Goal: Task Accomplishment & Management: Complete application form

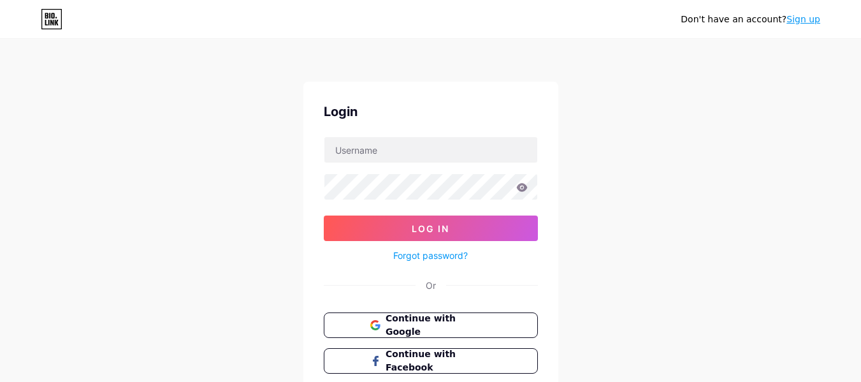
click at [475, 318] on span "Continue with Google" at bounding box center [438, 325] width 105 height 27
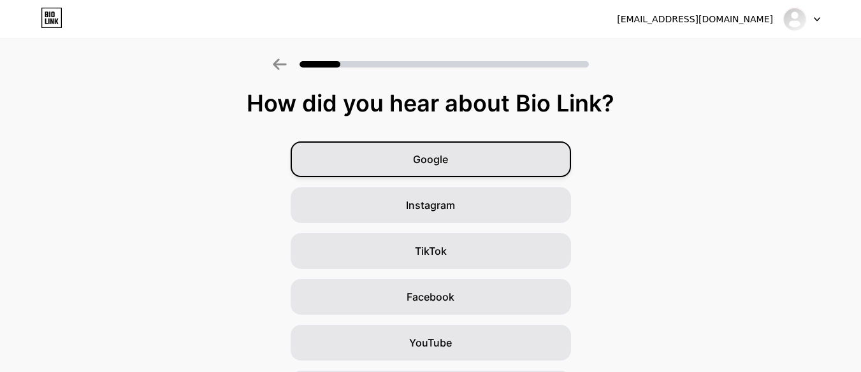
click at [508, 167] on div "Google" at bounding box center [431, 159] width 280 height 36
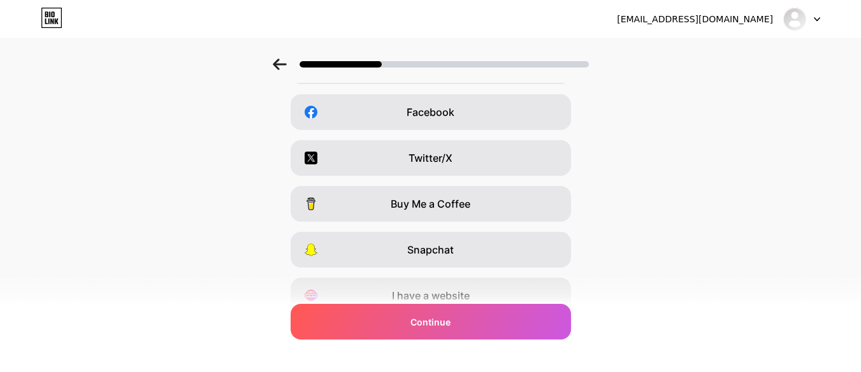
scroll to position [241, 0]
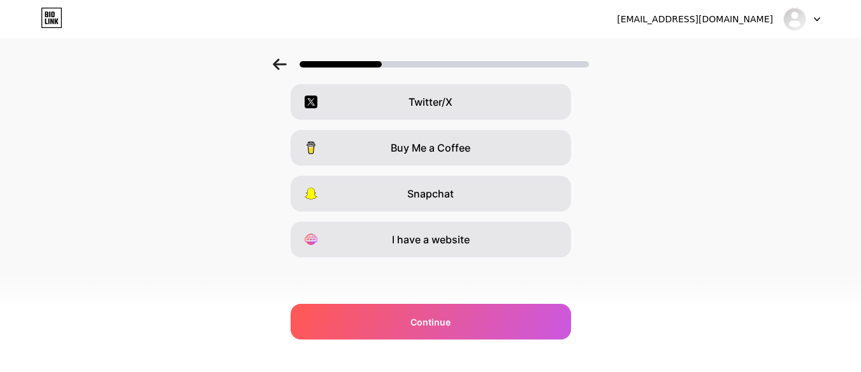
drag, startPoint x: 828, startPoint y: 277, endPoint x: 836, endPoint y: 243, distance: 34.6
click at [836, 243] on div "Which platforms are you on? Instagram YouTube TikTok Facebook Twitter/X Buy Me …" at bounding box center [430, 86] width 861 height 472
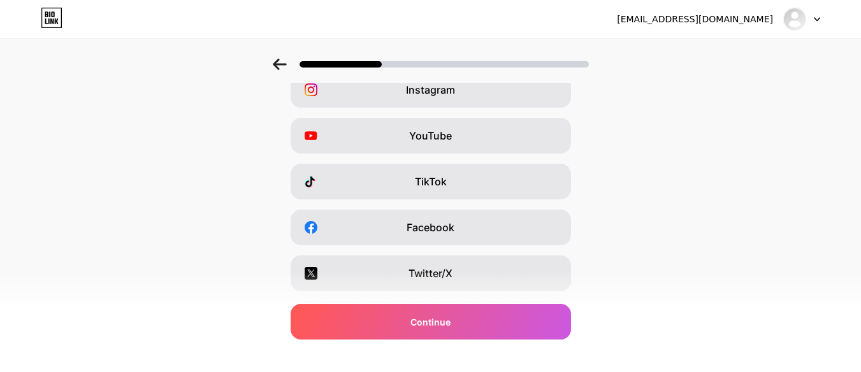
scroll to position [0, 0]
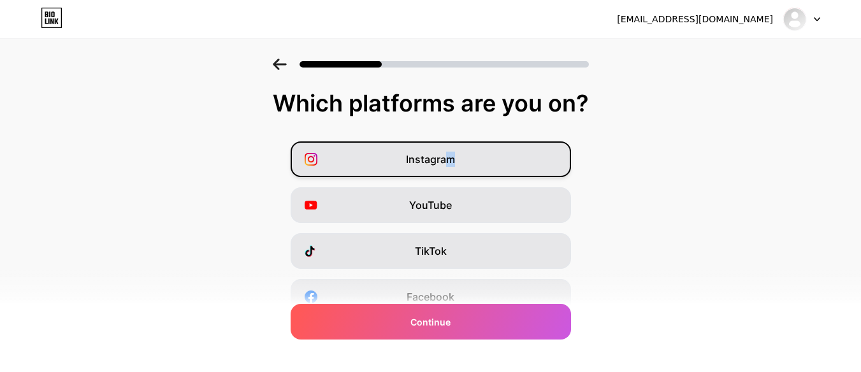
click at [455, 171] on div "Instagram" at bounding box center [431, 159] width 280 height 36
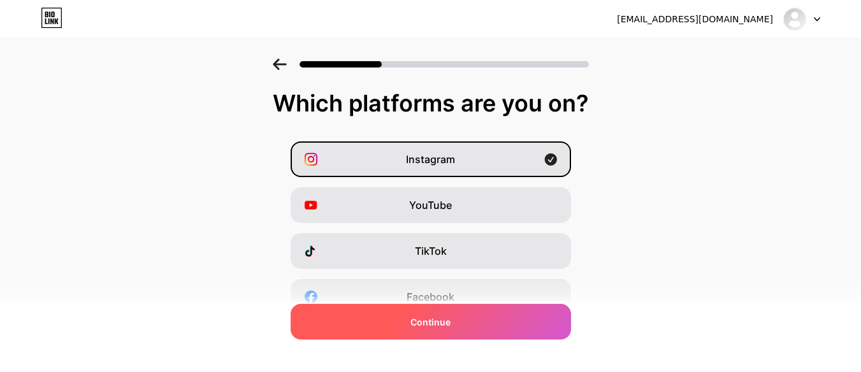
click at [480, 335] on div "Continue" at bounding box center [431, 322] width 280 height 36
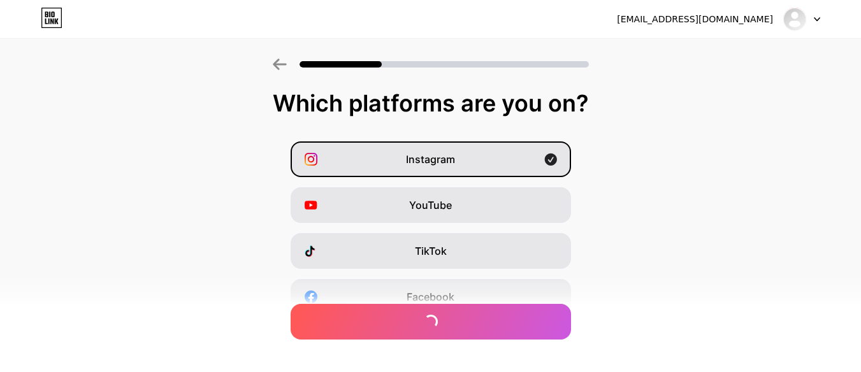
click at [571, 22] on div "eddy85207410@gmail.com Logout" at bounding box center [430, 19] width 861 height 23
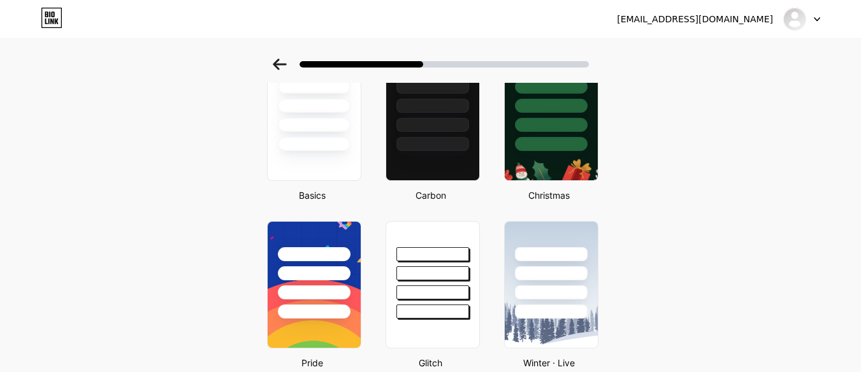
scroll to position [319, 0]
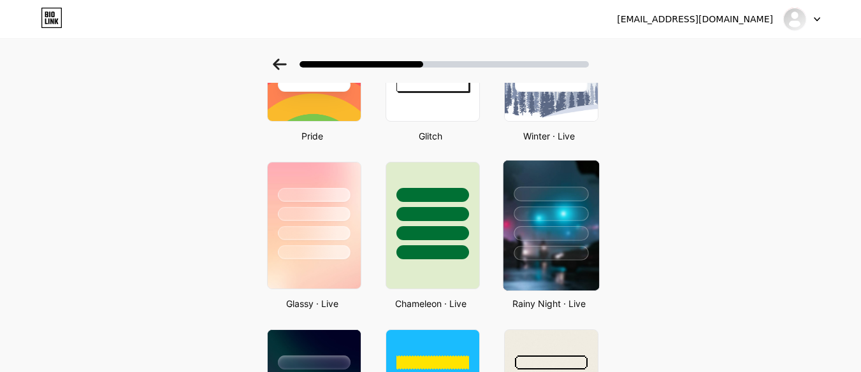
click at [536, 243] on div at bounding box center [551, 211] width 96 height 100
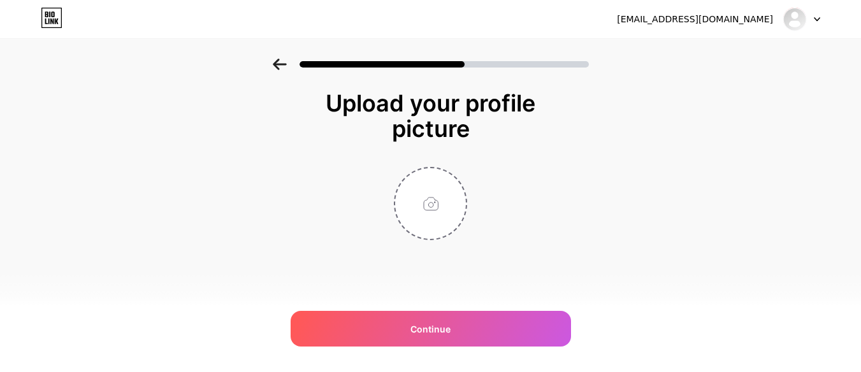
scroll to position [0, 0]
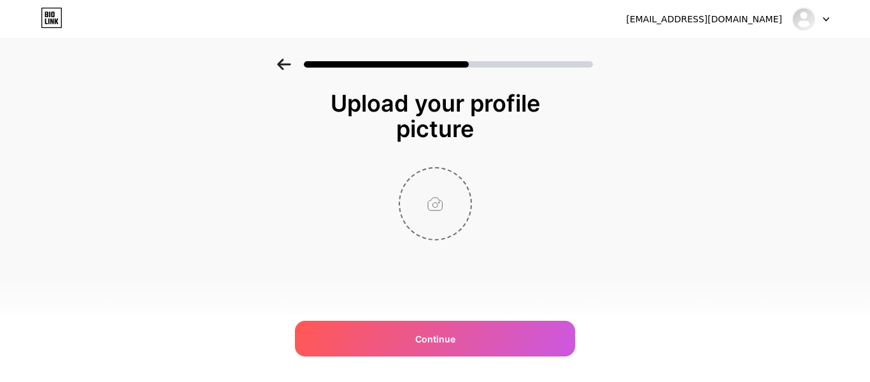
click at [433, 208] on input "file" at bounding box center [435, 203] width 71 height 71
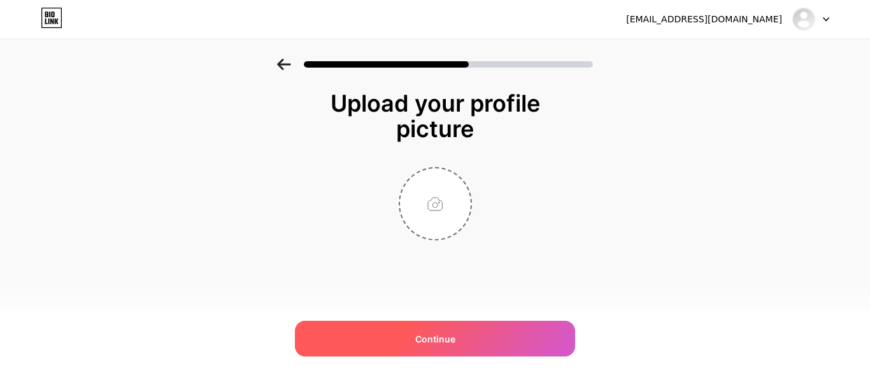
click at [457, 340] on div "Continue" at bounding box center [435, 339] width 280 height 36
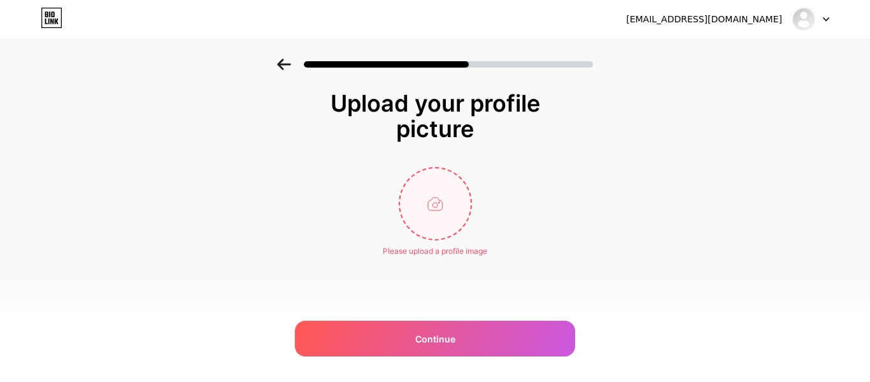
click at [431, 212] on input "file" at bounding box center [435, 203] width 71 height 71
click at [446, 206] on input "file" at bounding box center [435, 203] width 71 height 71
drag, startPoint x: 229, startPoint y: 99, endPoint x: 242, endPoint y: 99, distance: 13.4
click at [229, 99] on div "Upload your profile picture Please upload a profile image Continue" at bounding box center [435, 190] width 870 height 262
click at [417, 186] on input "file" at bounding box center [435, 203] width 71 height 71
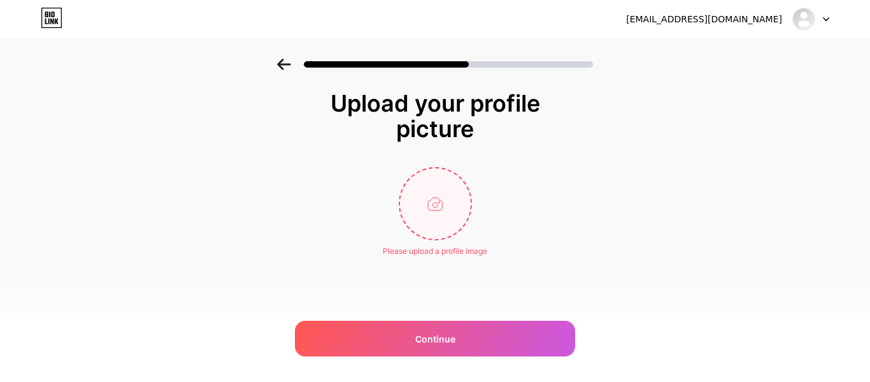
type input "C:\fakepath\图片_20251015210608_36_2.jpg"
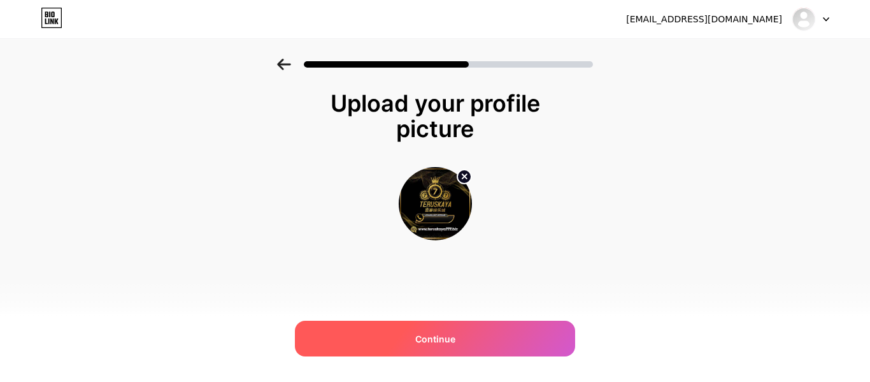
click at [531, 345] on div "Continue" at bounding box center [435, 339] width 280 height 36
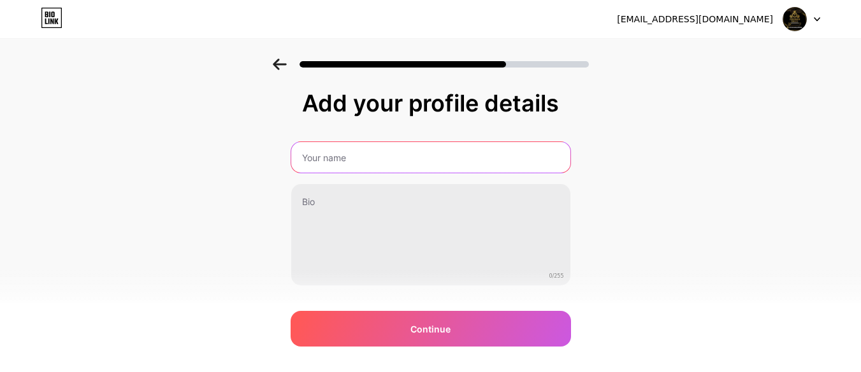
click at [354, 152] on input "text" at bounding box center [430, 157] width 279 height 31
type input "t"
type input "Teruskaya777"
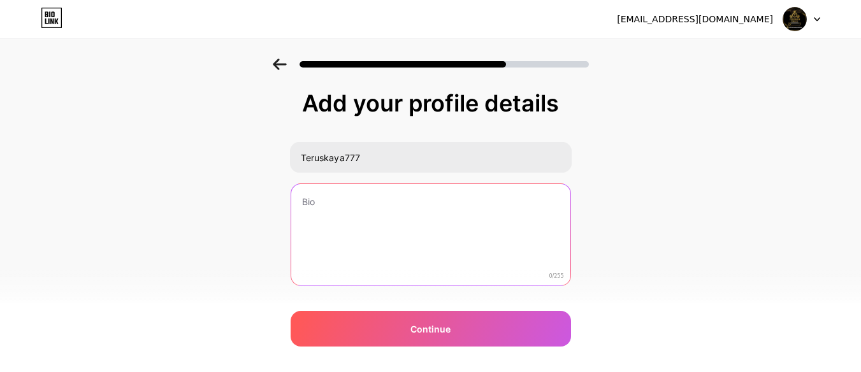
click at [378, 215] on textarea at bounding box center [430, 235] width 279 height 103
type textarea "Welcome Bonus 50% Welcome Bonus 30% Rebate 1888"
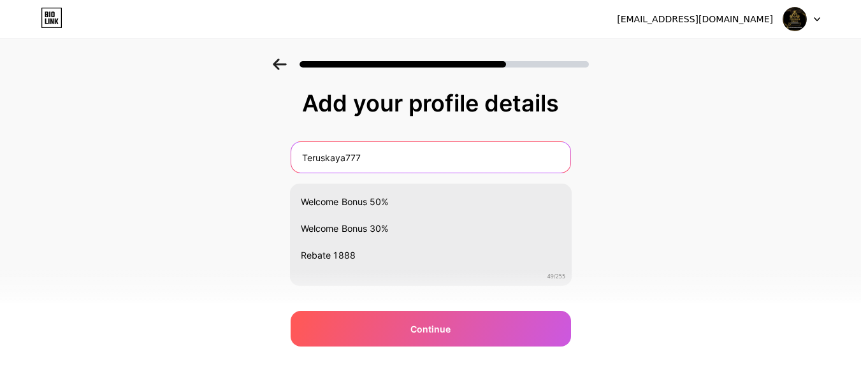
click at [388, 147] on input "Teruskaya777" at bounding box center [430, 157] width 279 height 31
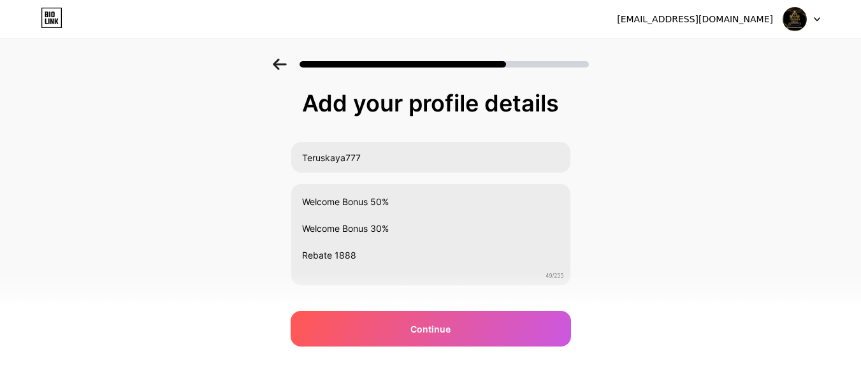
click at [196, 139] on div "Add your profile details Teruskaya777 Welcome Bonus 50% Welcome Bonus 30% Rebat…" at bounding box center [430, 204] width 861 height 291
drag, startPoint x: 660, startPoint y: 344, endPoint x: 642, endPoint y: 357, distance: 22.4
click at [660, 344] on div "Add your profile details Teruskaya777 Welcome Bonus 50% Welcome Bonus 30% Rebat…" at bounding box center [430, 204] width 861 height 291
click at [91, 203] on div "Add your profile details Teruskaya777 Welcome Bonus 50% Welcome Bonus 30% Rebat…" at bounding box center [430, 204] width 861 height 291
drag, startPoint x: 49, startPoint y: 203, endPoint x: 155, endPoint y: 175, distance: 110.0
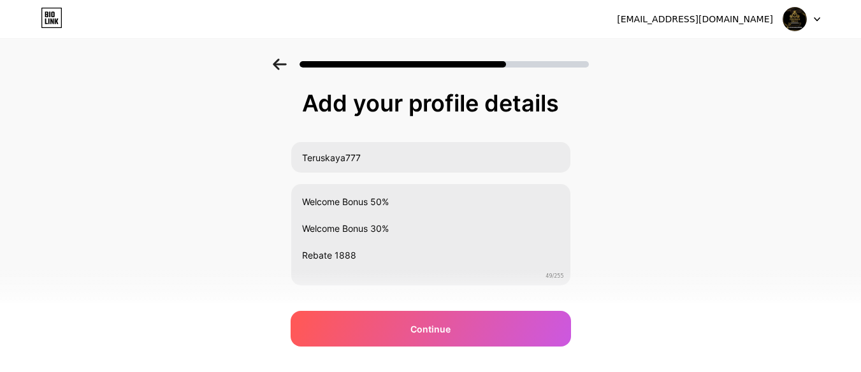
click at [57, 201] on div "Add your profile details Teruskaya777 Welcome Bonus 50% Welcome Bonus 30% Rebat…" at bounding box center [430, 204] width 861 height 291
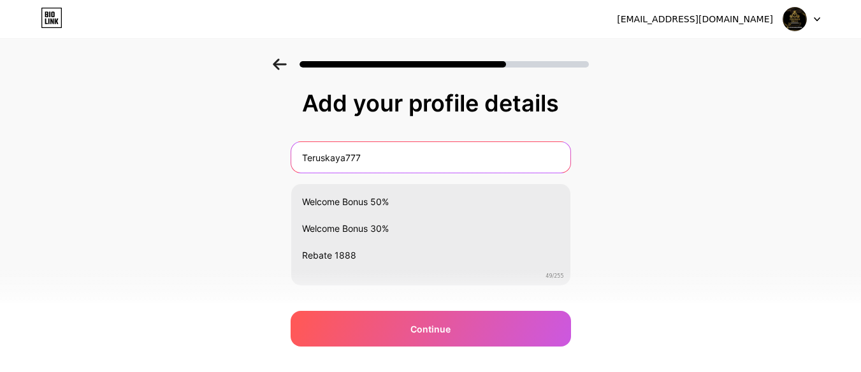
click at [395, 153] on input "Teruskaya777" at bounding box center [430, 157] width 279 height 31
paste input "🎰"
type input "Teruskaya777🎰"
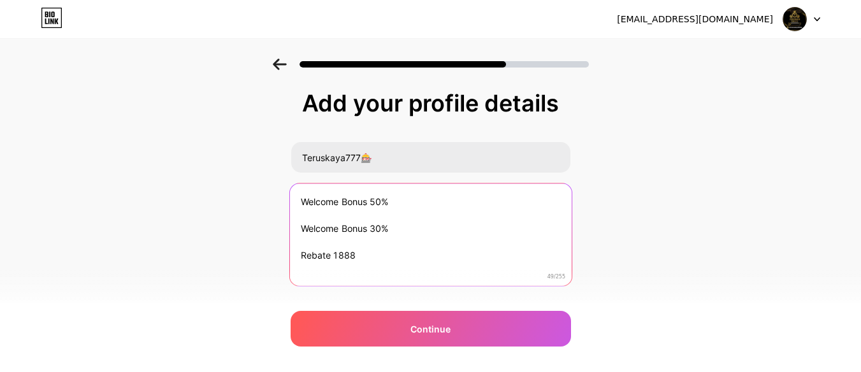
click at [447, 199] on textarea "Welcome Bonus 50% Welcome Bonus 30% Rebate 1888" at bounding box center [430, 236] width 282 height 104
drag, startPoint x: 411, startPoint y: 232, endPoint x: 300, endPoint y: 229, distance: 110.9
click at [300, 229] on textarea "Welcome Bonus 50% Welcome Bonus 30% Rebate 1888" at bounding box center [430, 236] width 282 height 104
click at [382, 223] on textarea "Welcome Bonus 50% Rebate 1888" at bounding box center [430, 236] width 282 height 104
click at [326, 252] on textarea "Welcome Bonus 50% Rebate 1888" at bounding box center [430, 236] width 282 height 104
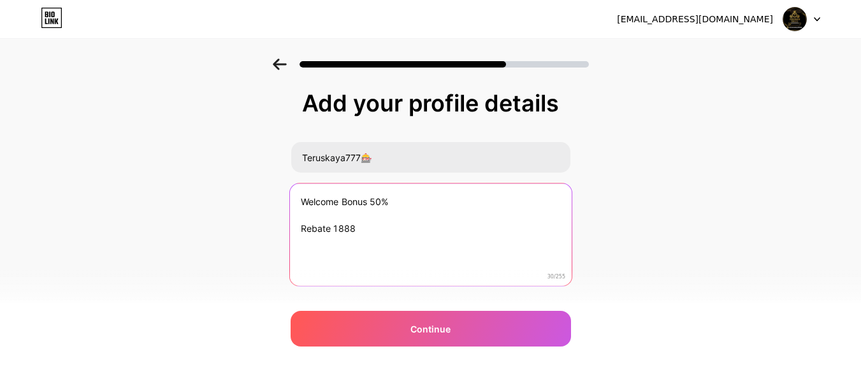
click at [367, 231] on textarea "Welcome Bonus 50% Rebate 1888" at bounding box center [430, 236] width 282 height 104
click at [412, 199] on textarea "Welcome Bonus 50% Rebate 1888 24Hours Fast Service & Truster Company" at bounding box center [430, 236] width 282 height 104
paste textarea "🔥"
click at [369, 233] on textarea "Welcome Bonus 50%🔥 Rebate 1888 24Hours Fast Service & Truster Company" at bounding box center [430, 236] width 282 height 104
paste textarea "💯"
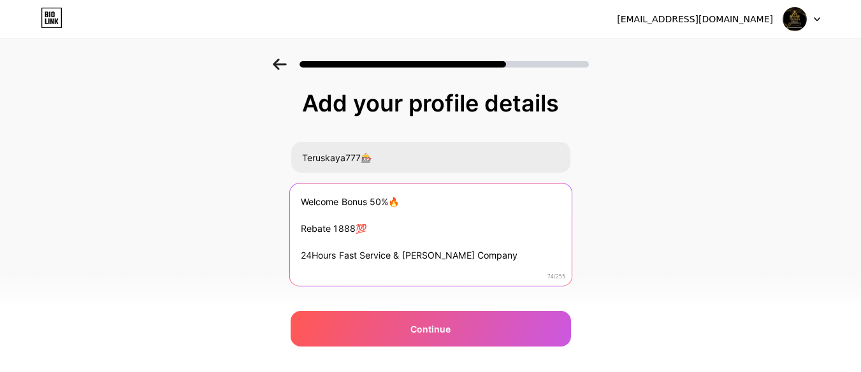
click at [492, 250] on textarea "Welcome Bonus 50%🔥 Rebate 1888💯 24Hours Fast Service & Truster Company" at bounding box center [430, 236] width 282 height 104
paste textarea "💯"
click at [375, 227] on textarea "Welcome Bonus 50%🔥 Rebate 1888💯 24Hours Fast Service & Truster Company💯" at bounding box center [430, 236] width 282 height 104
paste textarea "❤️‍🔥"
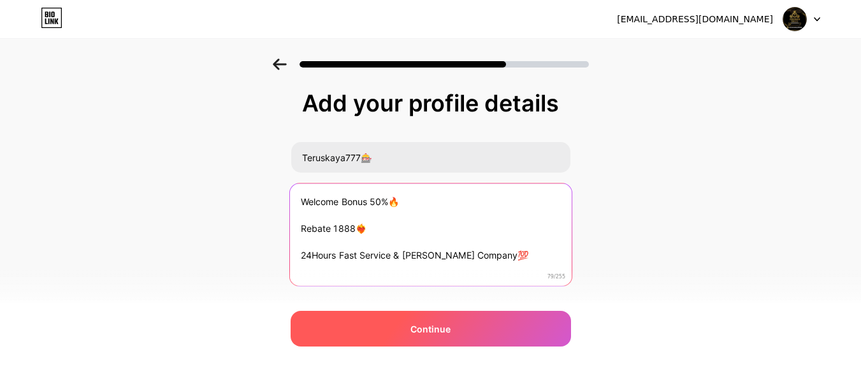
type textarea "Welcome Bonus 50%🔥 Rebate 1888❤️‍🔥 24Hours Fast Service & Truster Company💯"
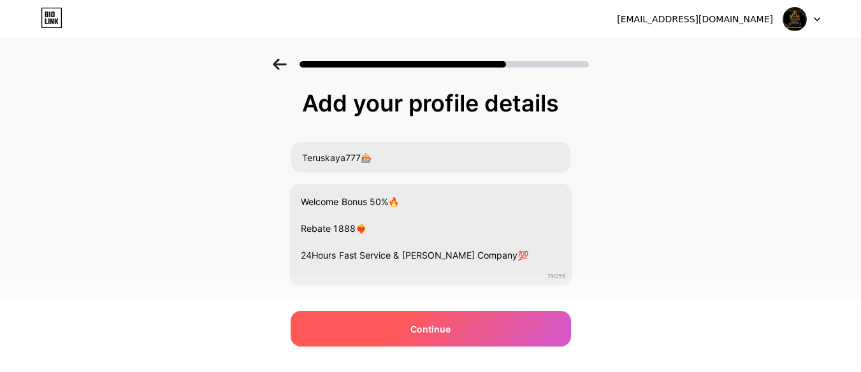
click at [496, 328] on div "Continue" at bounding box center [431, 329] width 280 height 36
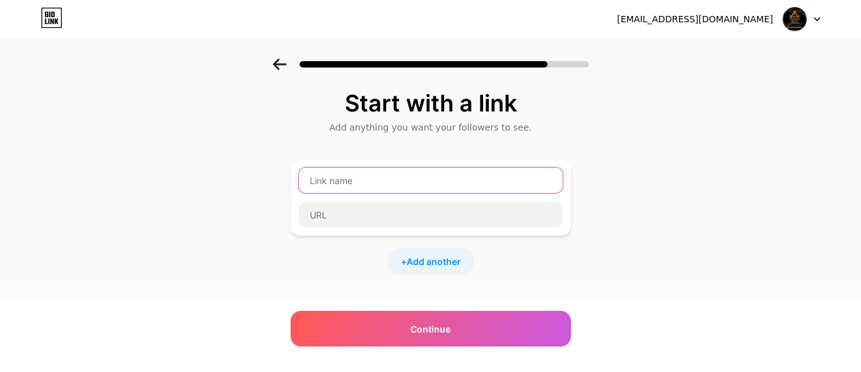
click at [459, 189] on input "text" at bounding box center [431, 180] width 264 height 25
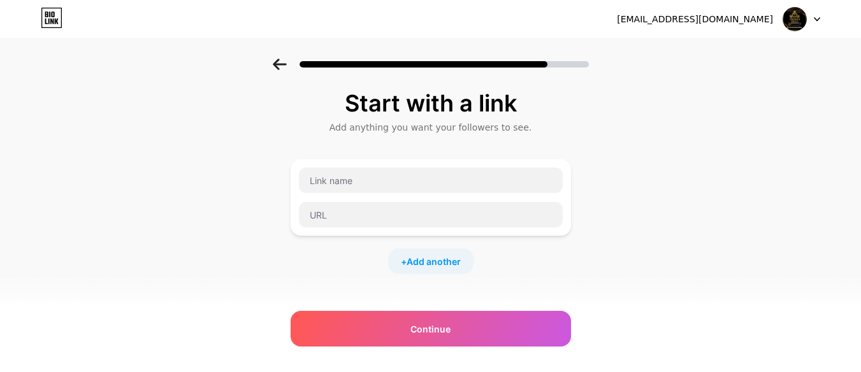
drag, startPoint x: 116, startPoint y: 133, endPoint x: 148, endPoint y: 134, distance: 32.6
click at [116, 133] on div "Start with a link Add anything you want your followers to see. + Add another So…" at bounding box center [430, 283] width 861 height 448
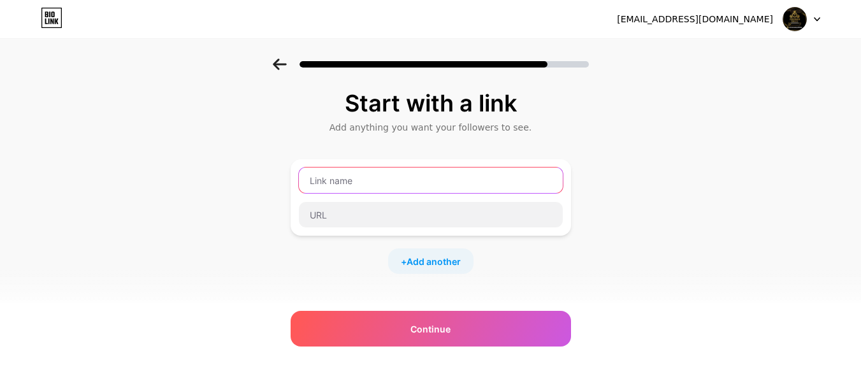
click at [356, 175] on input "text" at bounding box center [431, 180] width 264 height 25
type input "Telegram"
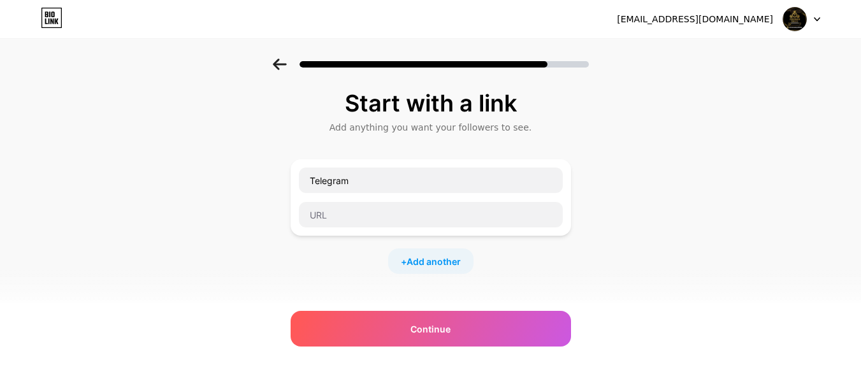
drag, startPoint x: 103, startPoint y: 217, endPoint x: 113, endPoint y: 212, distance: 12.3
click at [103, 217] on div "Start with a link Add anything you want your followers to see. Telegram + Add a…" at bounding box center [430, 283] width 861 height 448
click at [59, 161] on div "Start with a link Add anything you want your followers to see. Telegram + Add a…" at bounding box center [430, 283] width 861 height 448
click at [356, 219] on input "text" at bounding box center [431, 214] width 264 height 25
paste input "https://t.me/Teruskaya777"
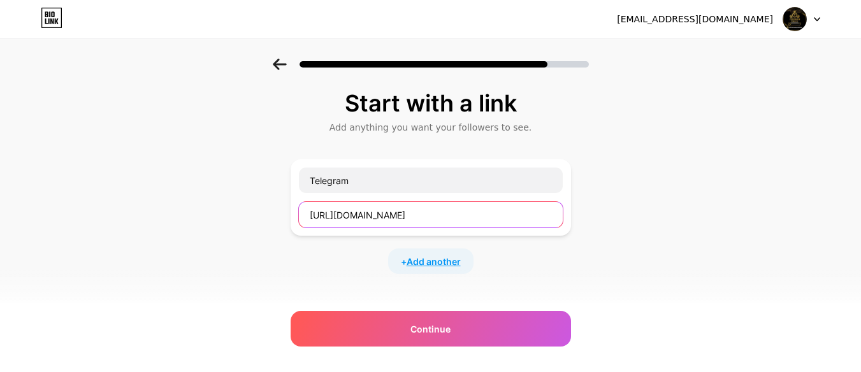
type input "https://t.me/Teruskaya777"
click at [442, 261] on span "Add another" at bounding box center [434, 261] width 54 height 13
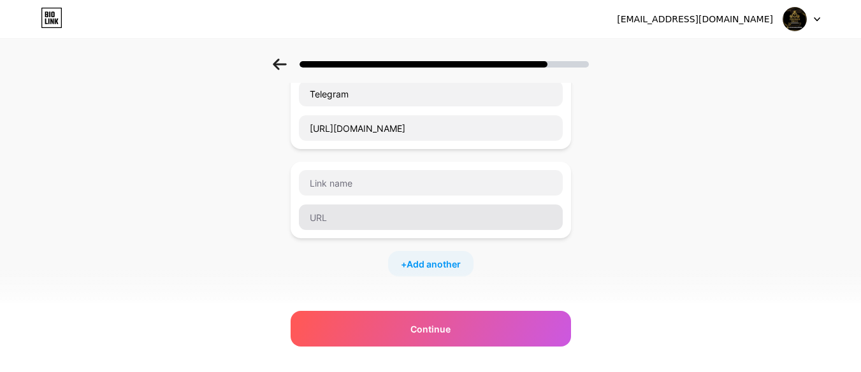
scroll to position [64, 0]
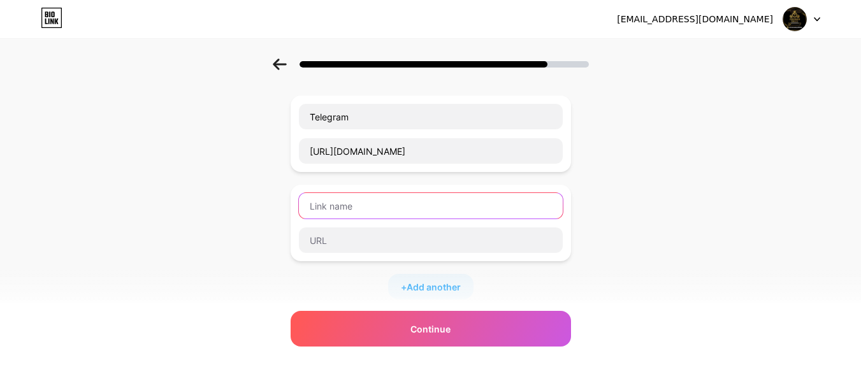
click at [444, 207] on input "text" at bounding box center [431, 205] width 264 height 25
type input "w"
type input "Whatsapp"
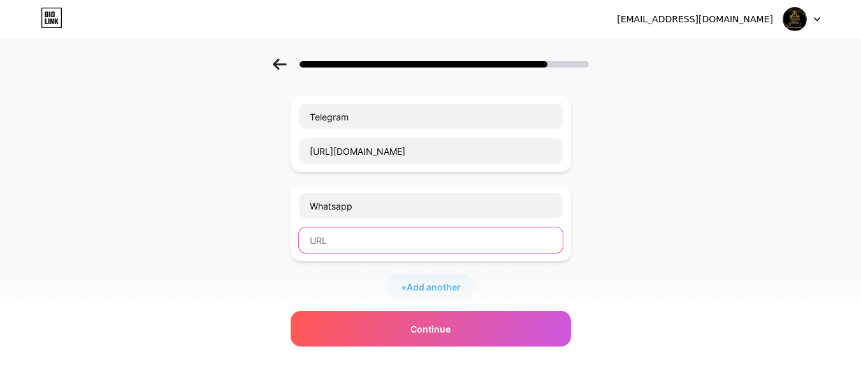
paste input "wa.link/v5cj53"
click at [375, 242] on input "wa.link/v5cj53" at bounding box center [431, 239] width 264 height 25
type input "wa.link/v5cj53"
click at [433, 277] on div "+ Add another" at bounding box center [430, 286] width 85 height 25
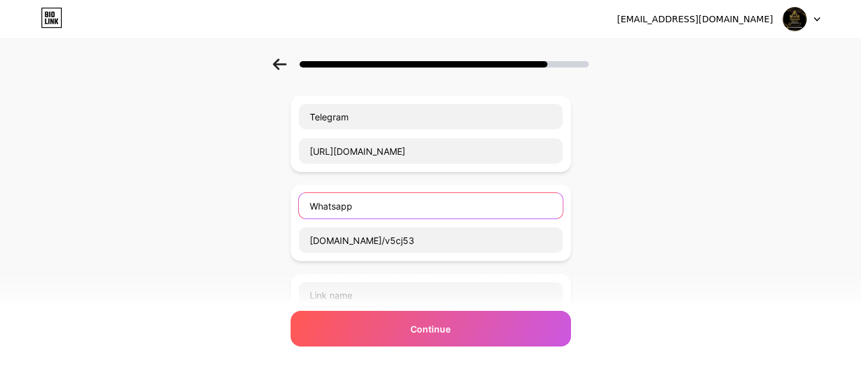
click at [388, 215] on input "Whatsapp" at bounding box center [431, 205] width 264 height 25
type input "Whatsapp 1"
click at [366, 291] on input "text" at bounding box center [431, 294] width 264 height 25
type input "Whatsapp 2"
drag, startPoint x: 860, startPoint y: 173, endPoint x: 864, endPoint y: 190, distance: 17.0
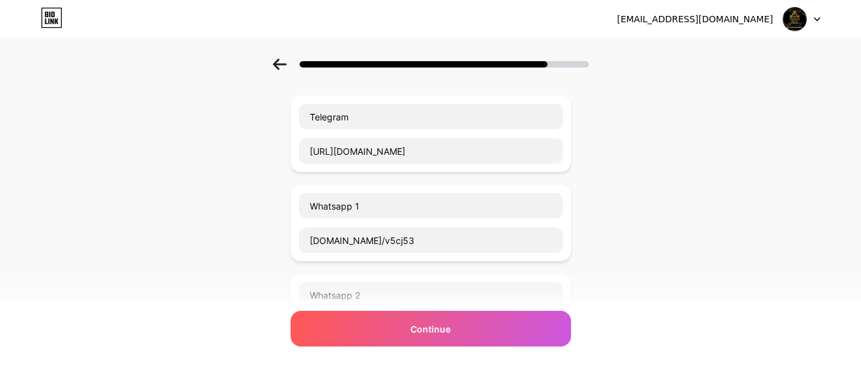
click at [861, 190] on html "eddy85207410@gmail.com Logout Link Copied Start with a link Add anything you wa…" at bounding box center [430, 304] width 861 height 736
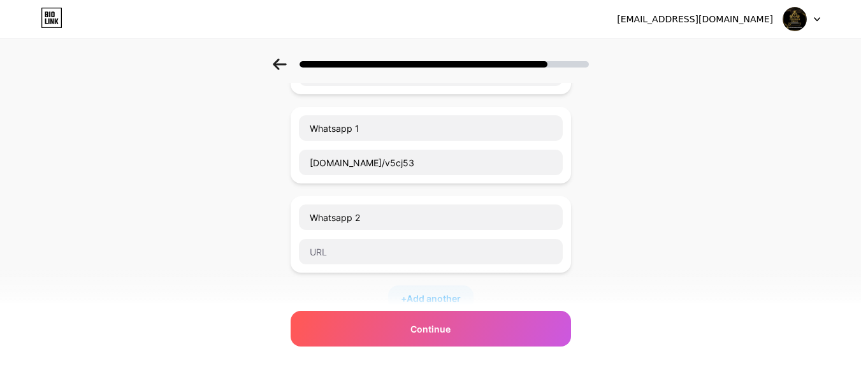
scroll to position [157, 0]
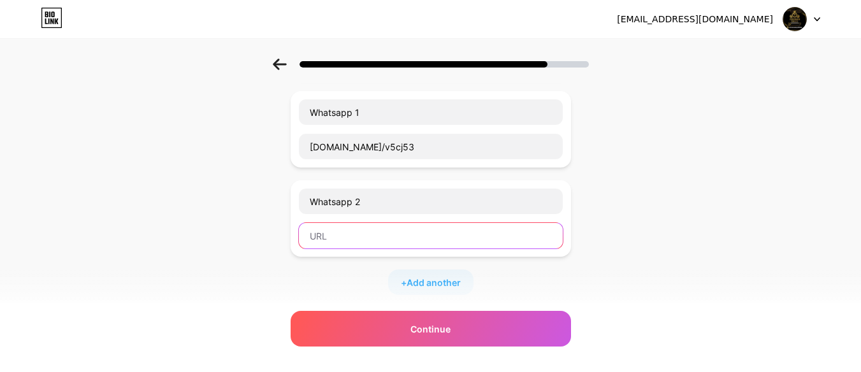
paste input "wa.link/kuht53"
click at [507, 243] on input "wa.link/kuht53" at bounding box center [431, 235] width 264 height 25
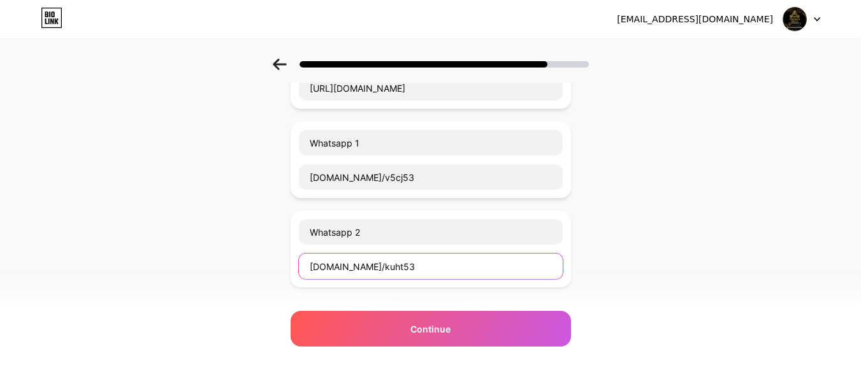
scroll to position [115, 0]
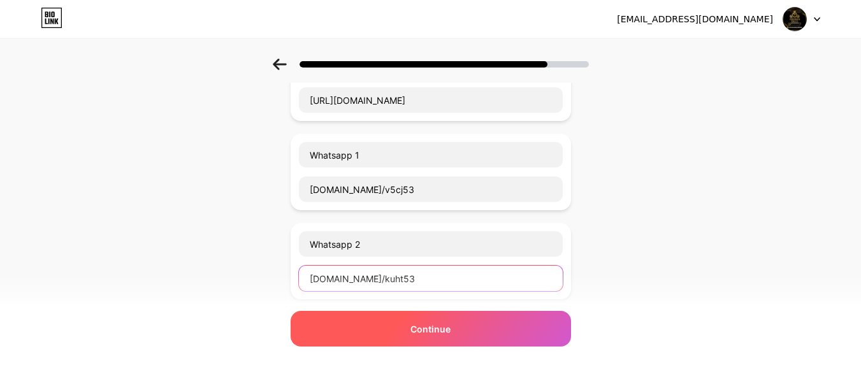
type input "wa.link/kuht53"
click at [533, 328] on div "Continue" at bounding box center [431, 329] width 280 height 36
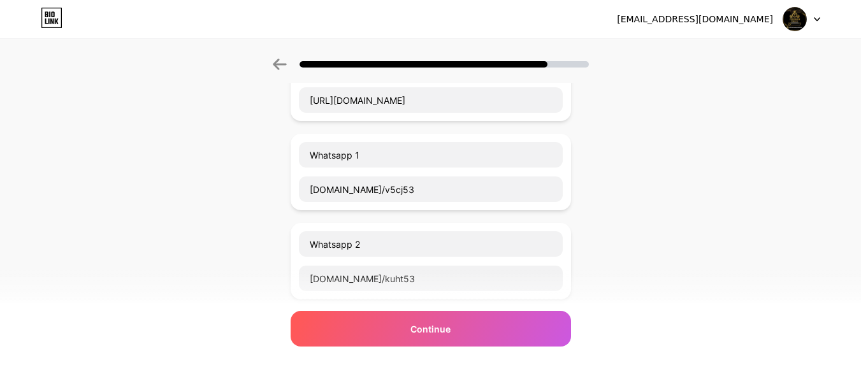
click at [425, 309] on div "Telegram https://t.me/Teruskaya777 Whatsapp 1 wa.link/v5cj53 Whatsapp 2 wa.link…" at bounding box center [431, 191] width 280 height 293
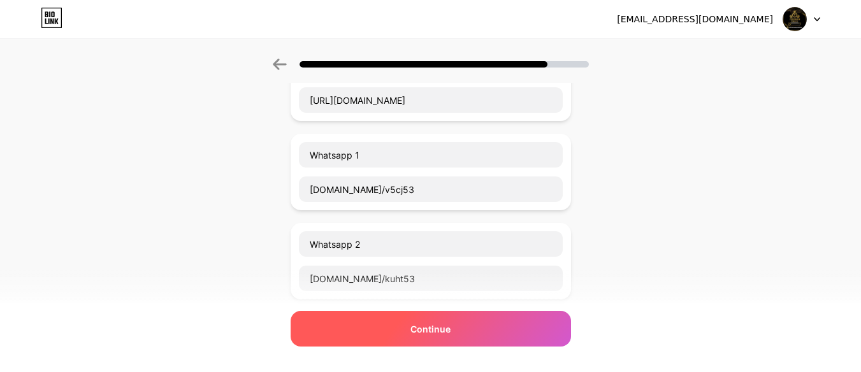
click at [425, 331] on span "Continue" at bounding box center [430, 328] width 40 height 13
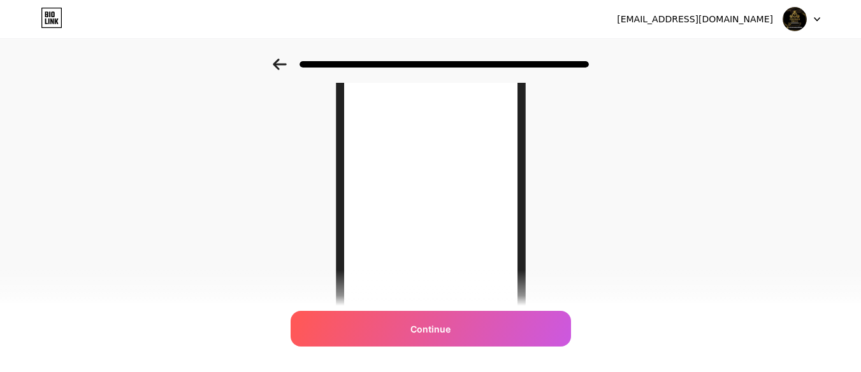
scroll to position [98, 0]
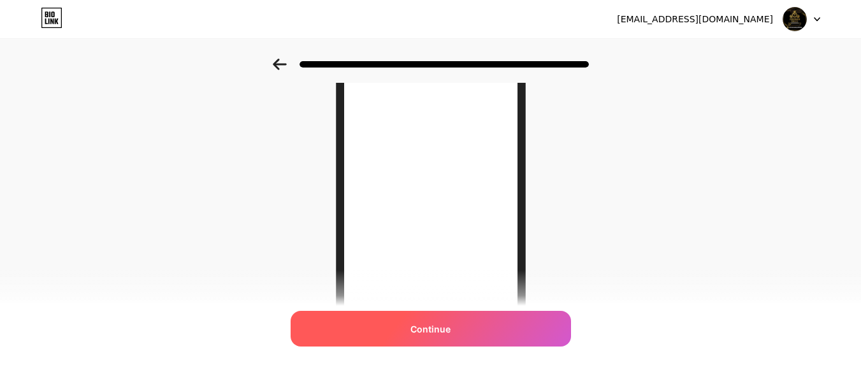
click at [472, 326] on div "Continue" at bounding box center [431, 329] width 280 height 36
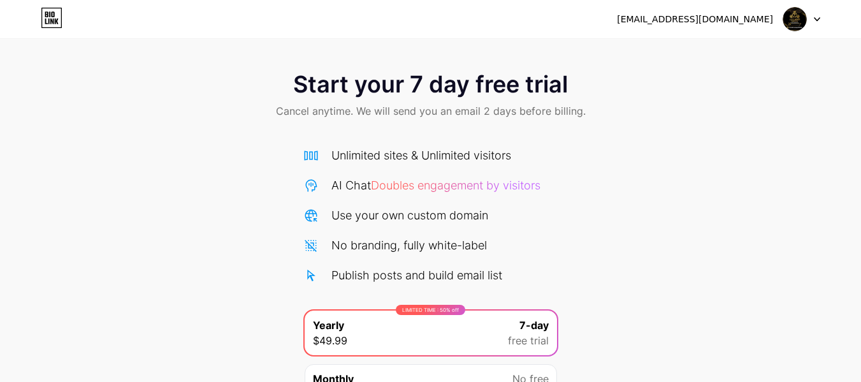
click at [43, 9] on icon at bounding box center [52, 18] width 22 height 20
click at [642, 171] on div "Start your 7 day free trial Cancel anytime. We will send you an email 2 days be…" at bounding box center [430, 260] width 861 height 403
click at [809, 28] on div at bounding box center [801, 19] width 37 height 23
click at [542, 103] on div "Start your 7 day free trial Cancel anytime. We will send you an email 2 days be…" at bounding box center [430, 96] width 861 height 75
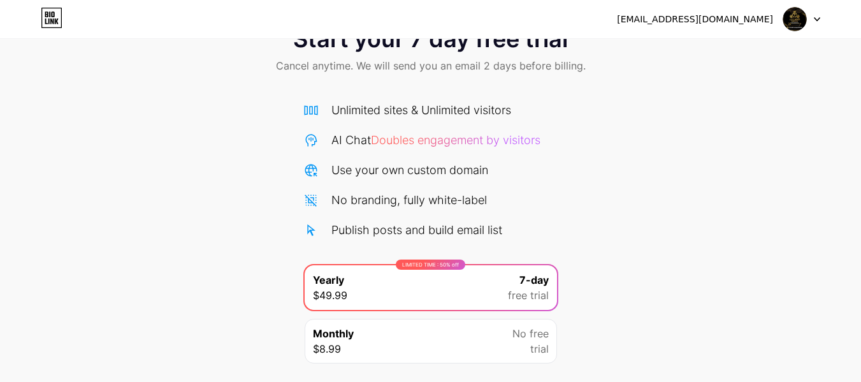
scroll to position [43, 0]
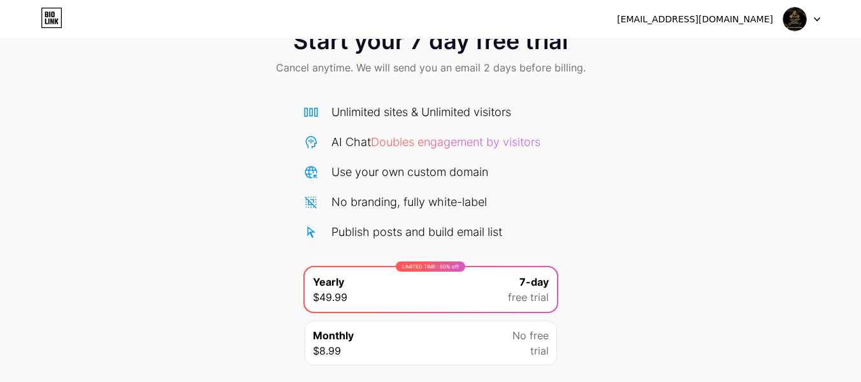
click at [431, 354] on div "Monthly $8.99 No free trial" at bounding box center [431, 343] width 252 height 45
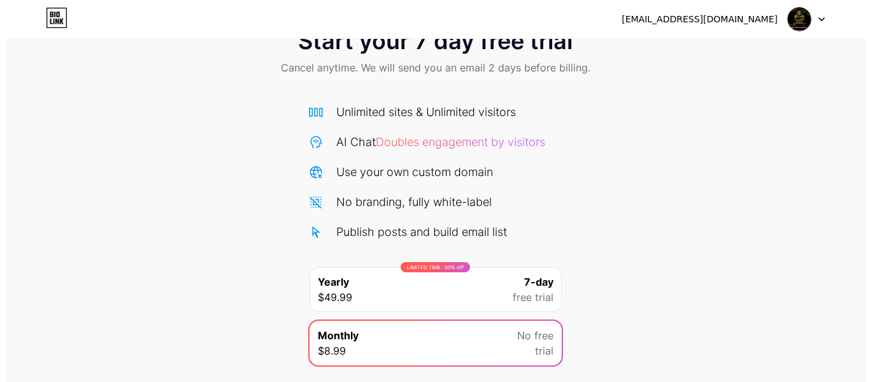
scroll to position [131, 0]
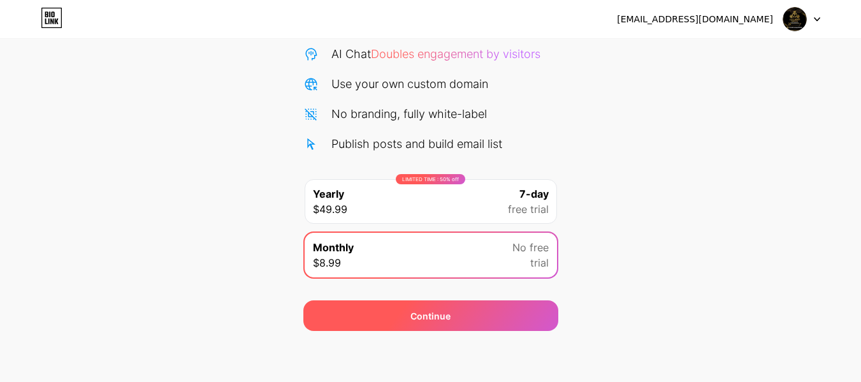
click at [410, 315] on span "Continue" at bounding box center [430, 315] width 40 height 13
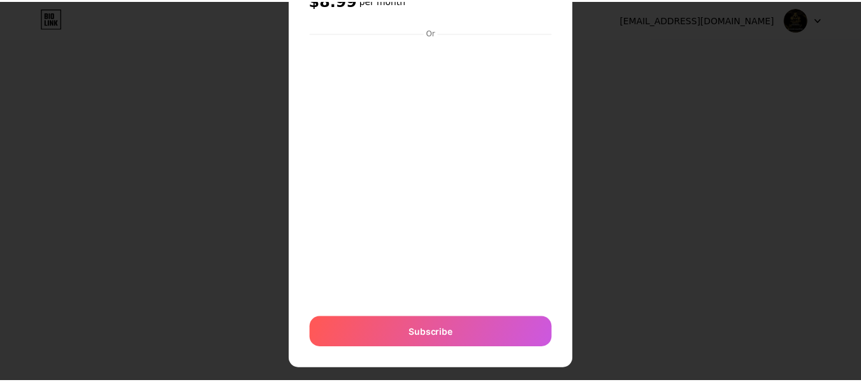
scroll to position [68, 0]
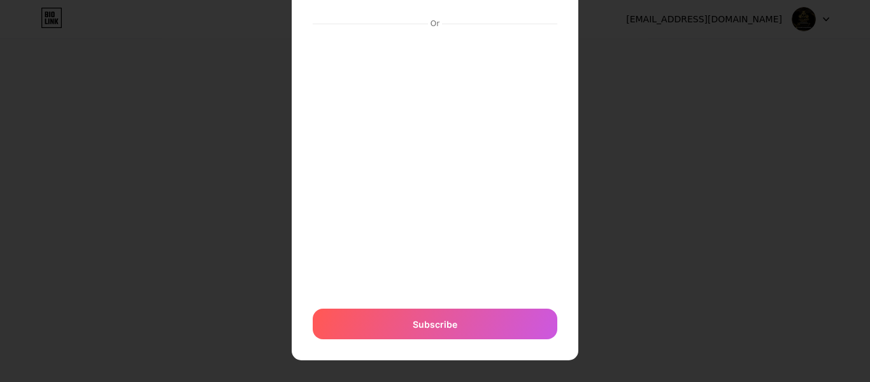
click at [722, 25] on div at bounding box center [435, 123] width 870 height 382
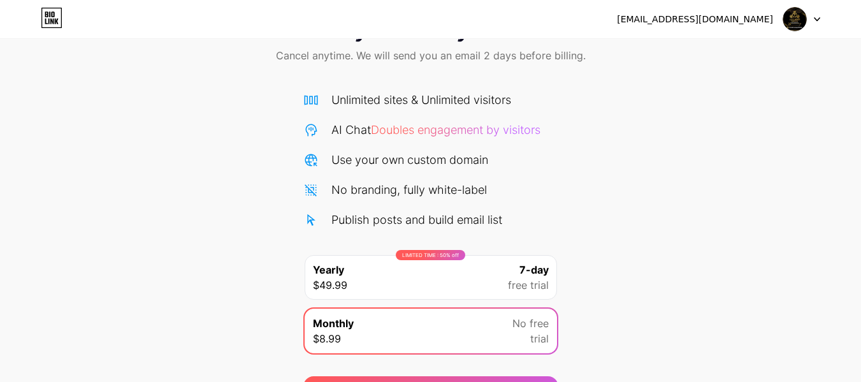
scroll to position [0, 0]
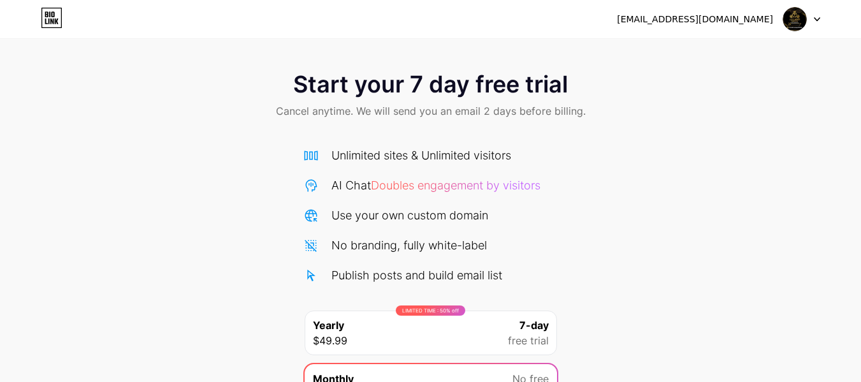
click at [55, 5] on div "eddy85207410@gmail.com Logout" at bounding box center [430, 19] width 861 height 38
click at [55, 15] on icon at bounding box center [52, 18] width 22 height 20
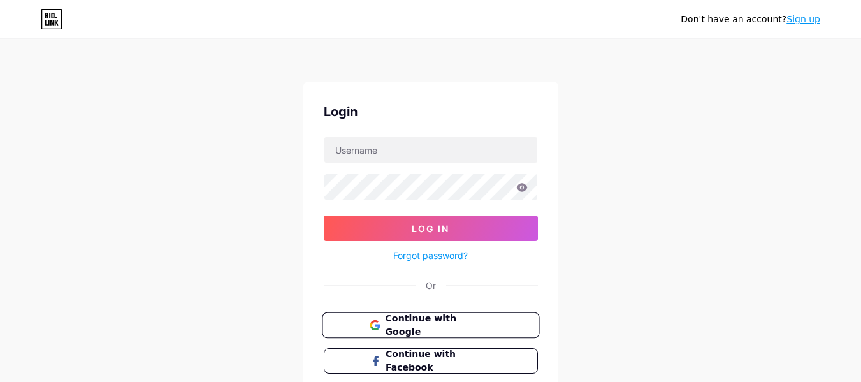
click at [437, 320] on span "Continue with Google" at bounding box center [438, 325] width 106 height 27
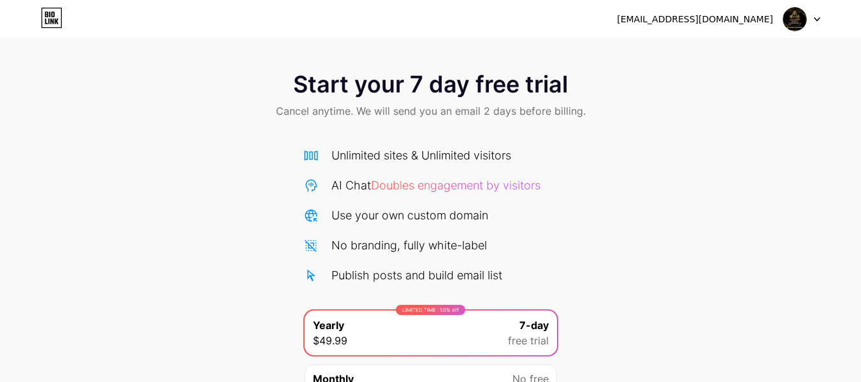
click at [811, 21] on div at bounding box center [801, 19] width 37 height 23
click at [773, 45] on li "Logout" at bounding box center [740, 52] width 158 height 34
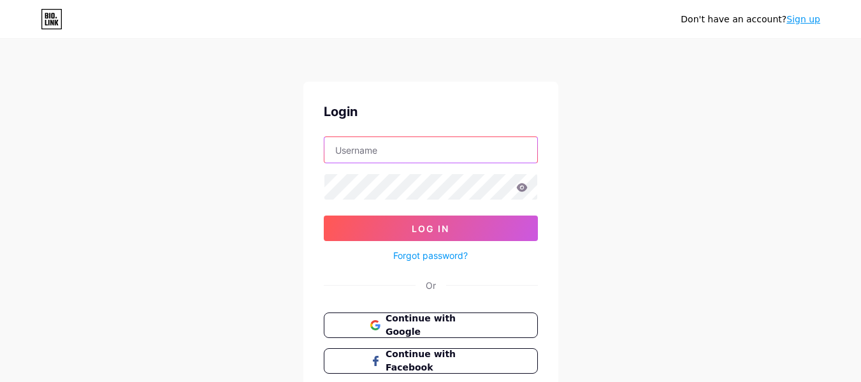
click at [470, 148] on input "text" at bounding box center [430, 149] width 213 height 25
click at [465, 150] on input "text" at bounding box center [430, 149] width 213 height 25
type input "y"
paste input "Yumiko13355@gmail.com"
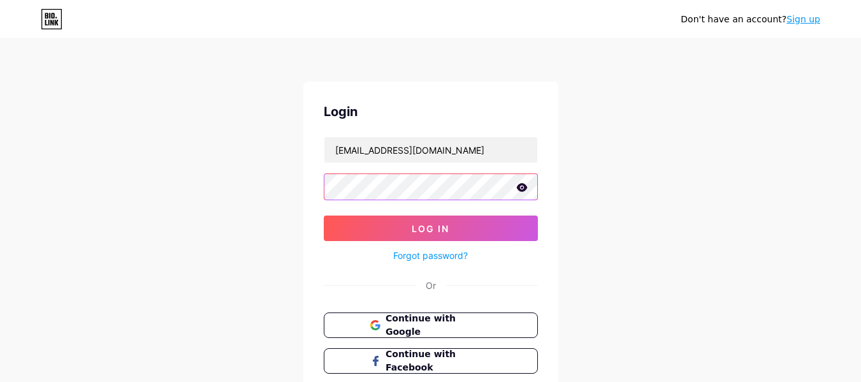
click at [324, 215] on button "Log In" at bounding box center [431, 227] width 214 height 25
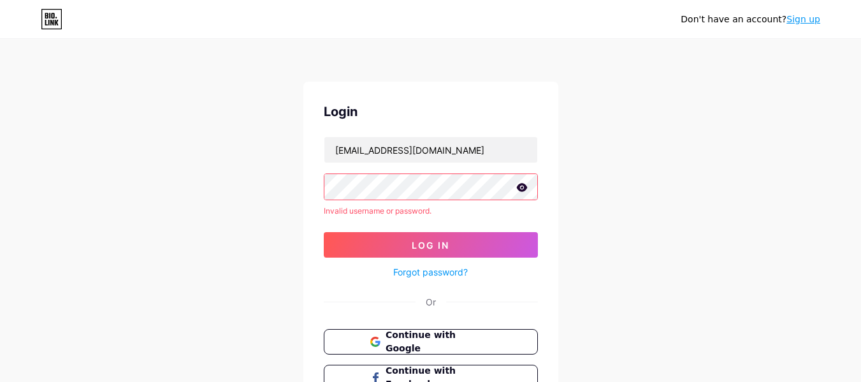
click at [522, 187] on icon at bounding box center [521, 187] width 11 height 8
click at [340, 143] on input "Yumiko13355@gmail.com" at bounding box center [430, 149] width 213 height 25
type input "yumiko13355@gmail.com"
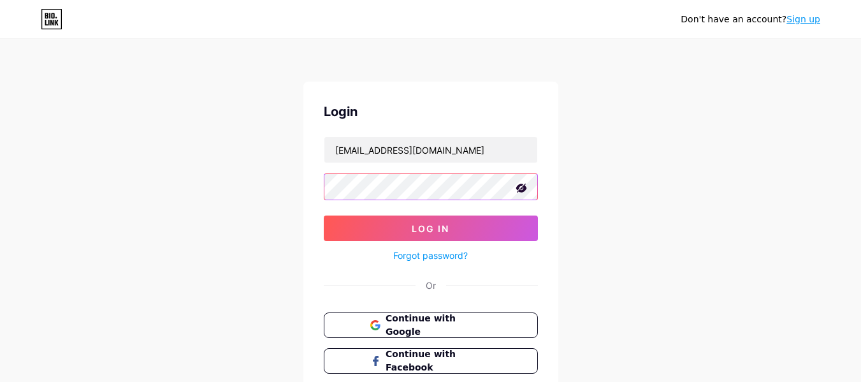
click at [324, 215] on button "Log In" at bounding box center [431, 227] width 214 height 25
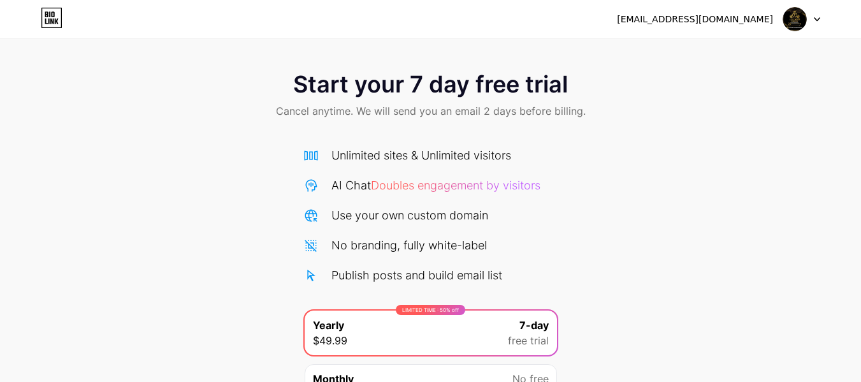
click at [818, 24] on div at bounding box center [801, 19] width 37 height 23
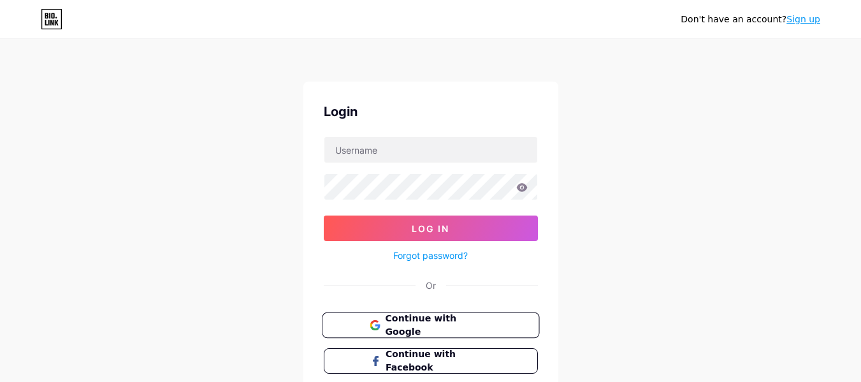
click at [451, 331] on span "Continue with Google" at bounding box center [438, 325] width 106 height 27
